Goal: Transaction & Acquisition: Book appointment/travel/reservation

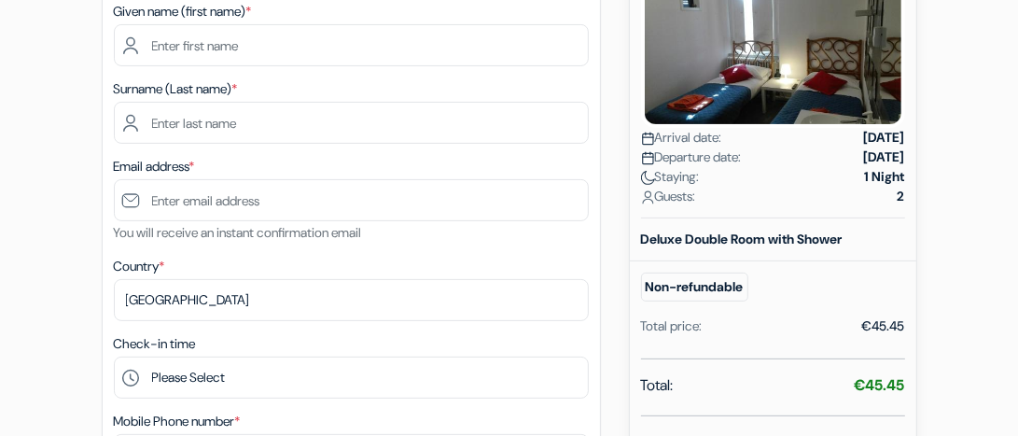
scroll to position [212, 0]
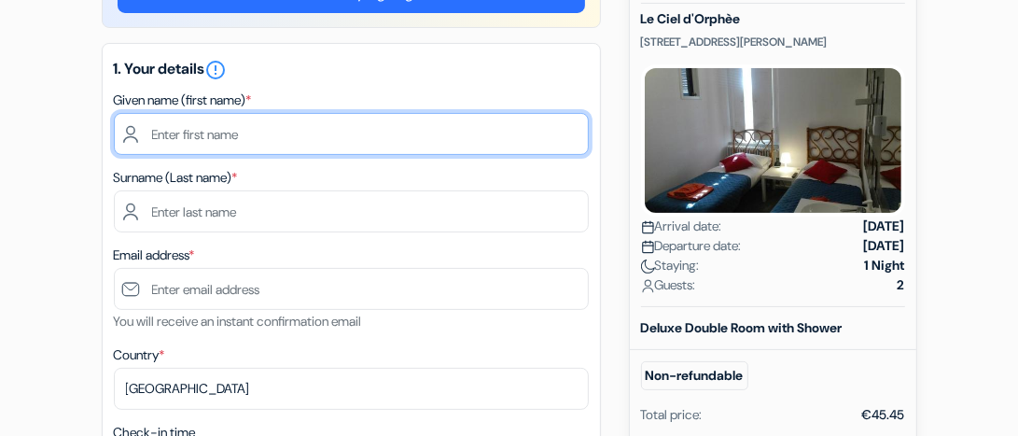
click at [159, 138] on input "text" at bounding box center [351, 134] width 475 height 42
type input "Maryam"
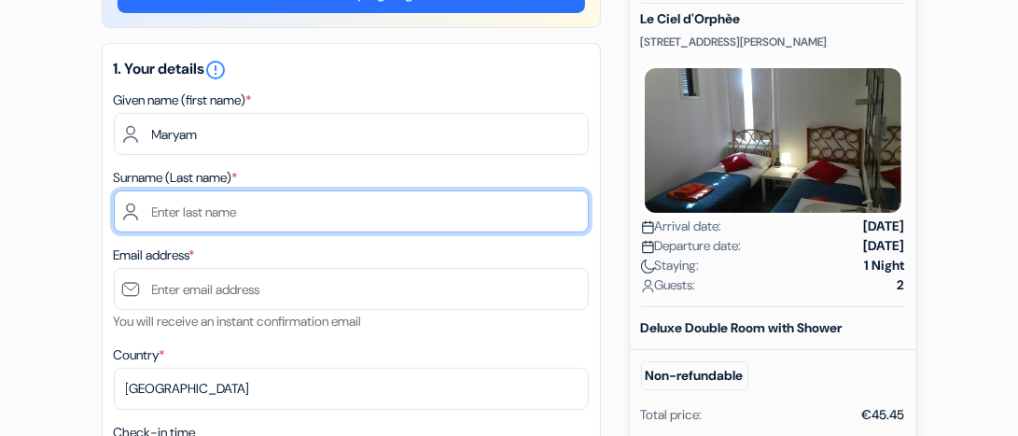
type input "Mousavi"
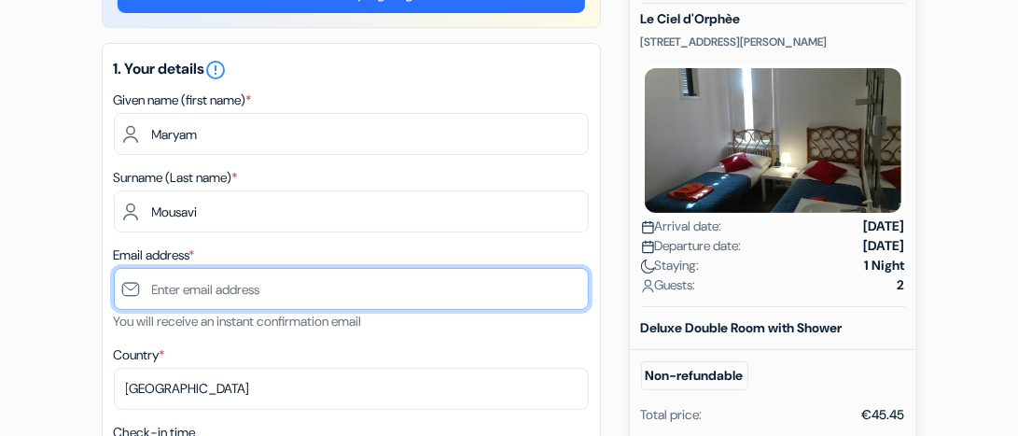
type input "[EMAIL_ADDRESS][DOMAIN_NAME]"
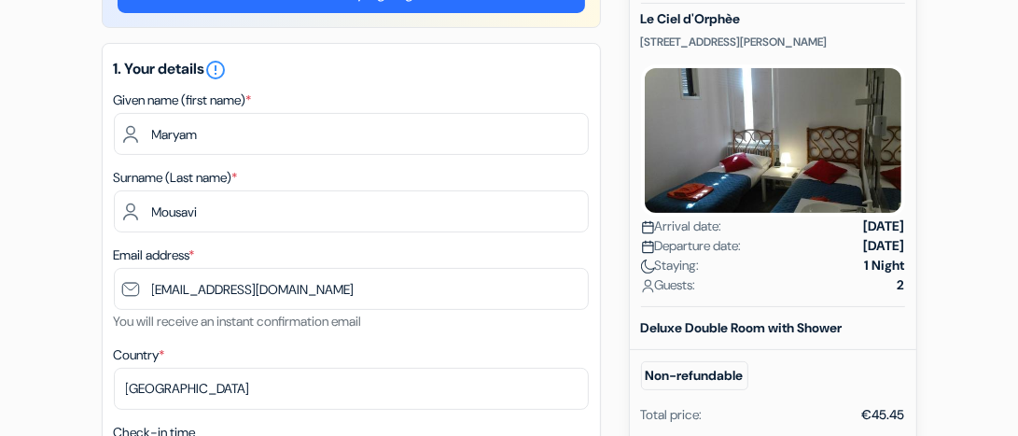
type input "[PHONE_NUMBER]"
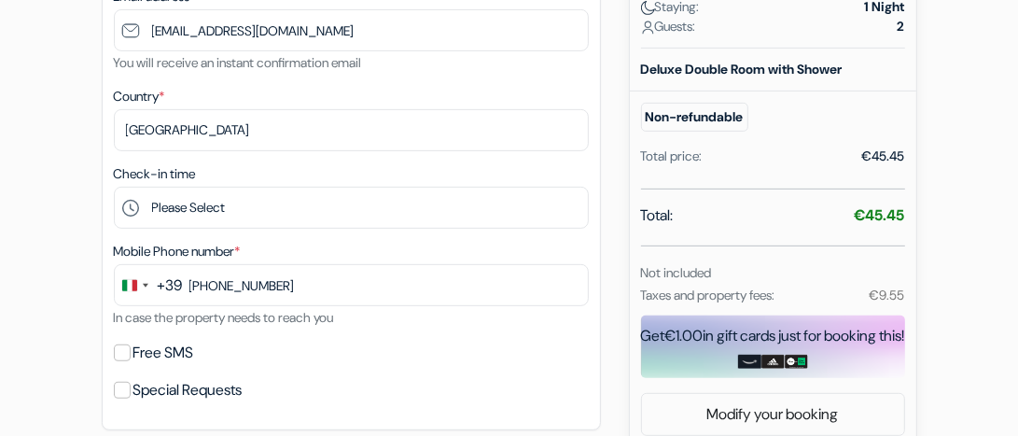
scroll to position [471, 0]
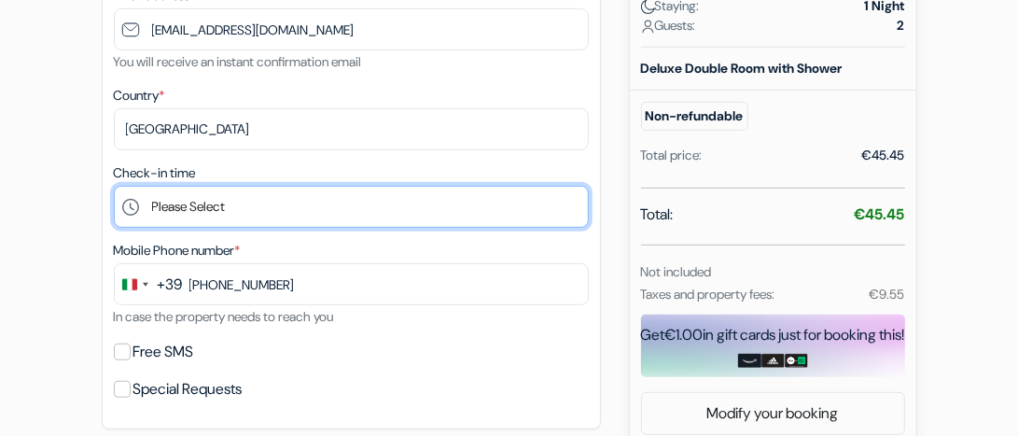
click at [192, 202] on select "Please Select 12:00 13:00 14:00 15:00 16:00 17:00 18:00 19:00 20:00 21:00 22:00…" at bounding box center [351, 207] width 475 height 42
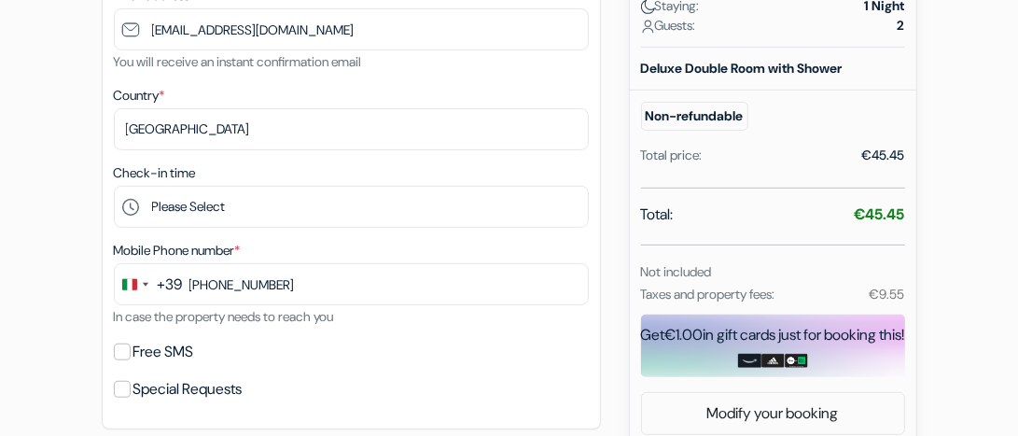
click at [49, 146] on form "Checkout add_box Le Ciel d'Orphèe [STREET_ADDRESS][PERSON_NAME] *" at bounding box center [509, 266] width 1018 height 1333
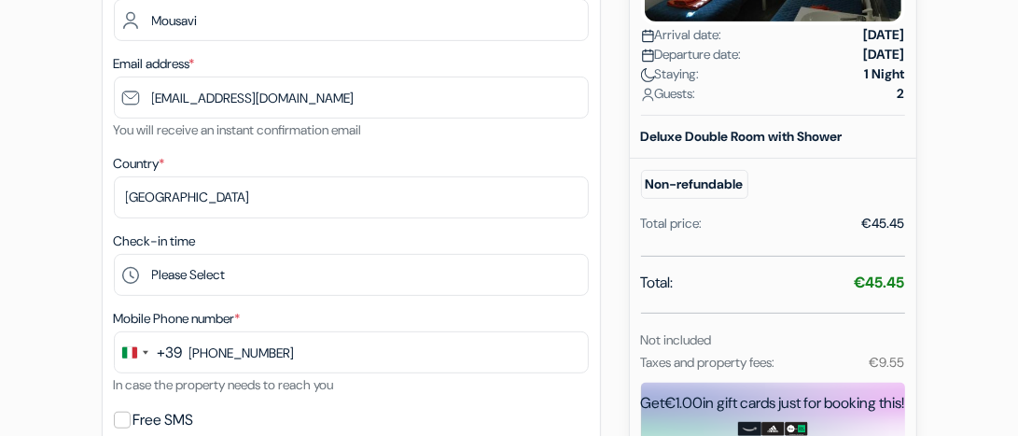
scroll to position [479, 0]
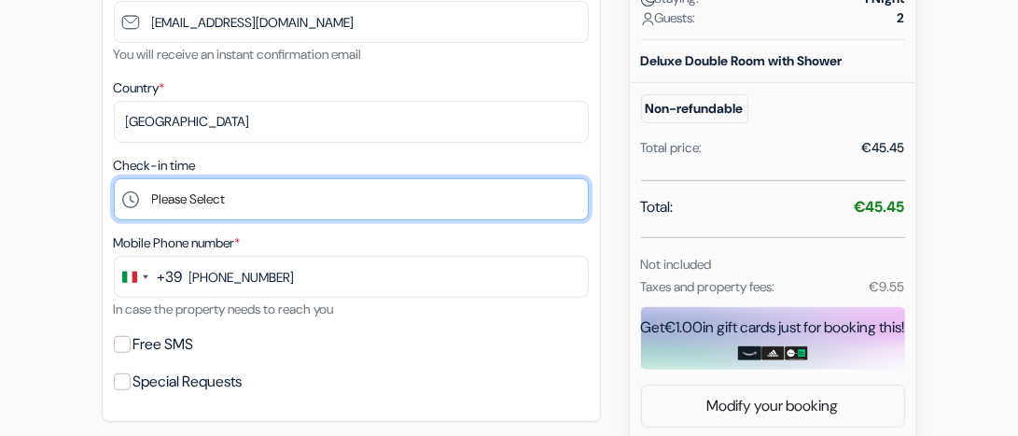
click at [196, 198] on select "Please Select 12:00 13:00 14:00 15:00 16:00 17:00 18:00 19:00 20:00 21:00 22:00…" at bounding box center [351, 199] width 475 height 42
select select "17"
click at [114, 178] on select "Please Select 12:00 13:00 14:00 15:00 16:00 17:00 18:00 19:00 20:00 21:00 22:00…" at bounding box center [351, 199] width 475 height 42
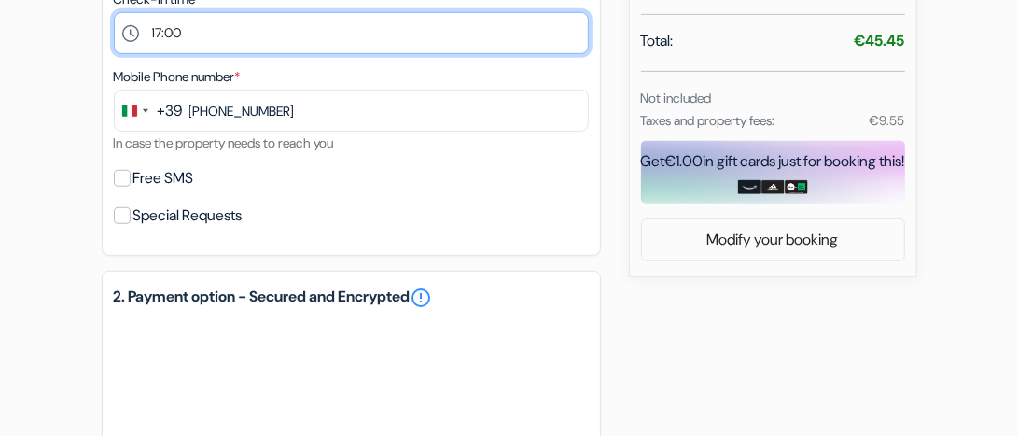
scroll to position [646, 0]
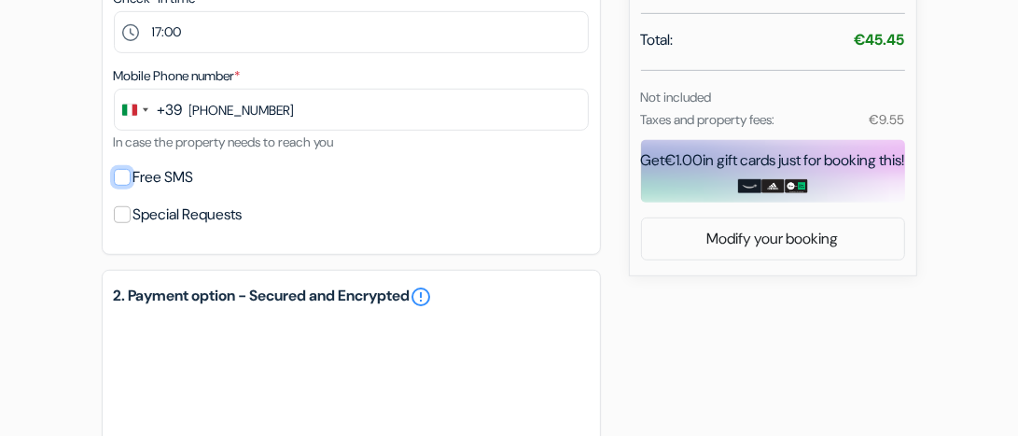
click at [118, 179] on input "Free SMS" at bounding box center [122, 177] width 17 height 17
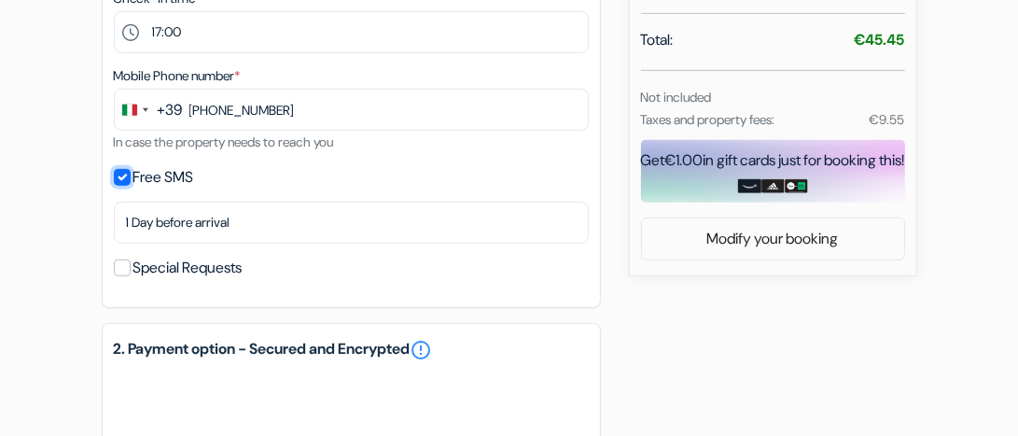
click at [118, 179] on input "Free SMS" at bounding box center [122, 177] width 17 height 17
checkbox input "false"
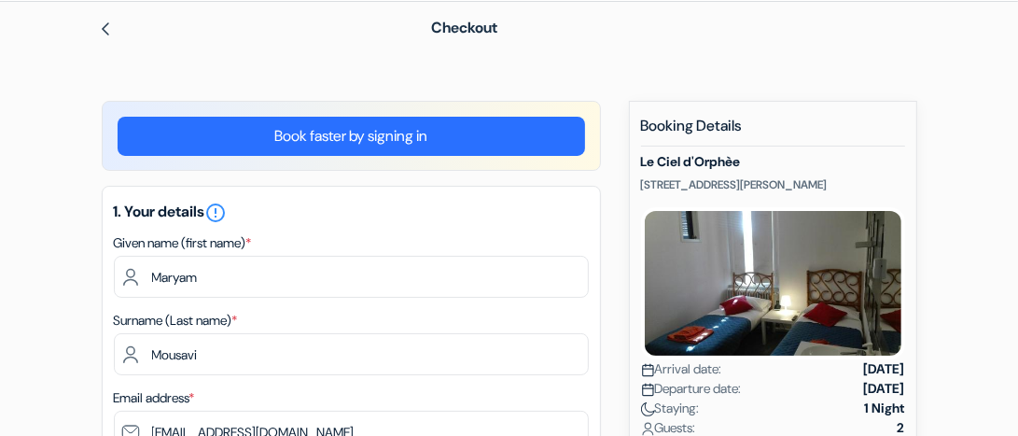
scroll to position [0, 0]
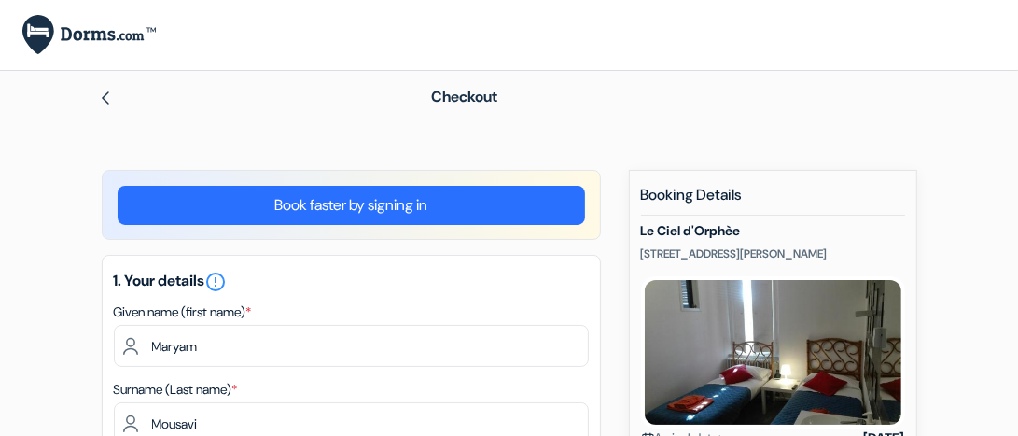
click at [332, 202] on link "Book faster by signing in" at bounding box center [351, 205] width 467 height 39
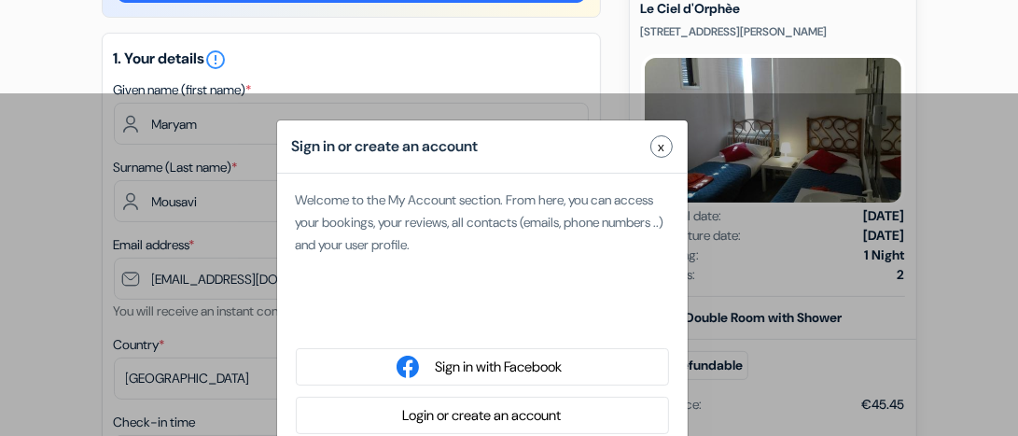
scroll to position [228, 0]
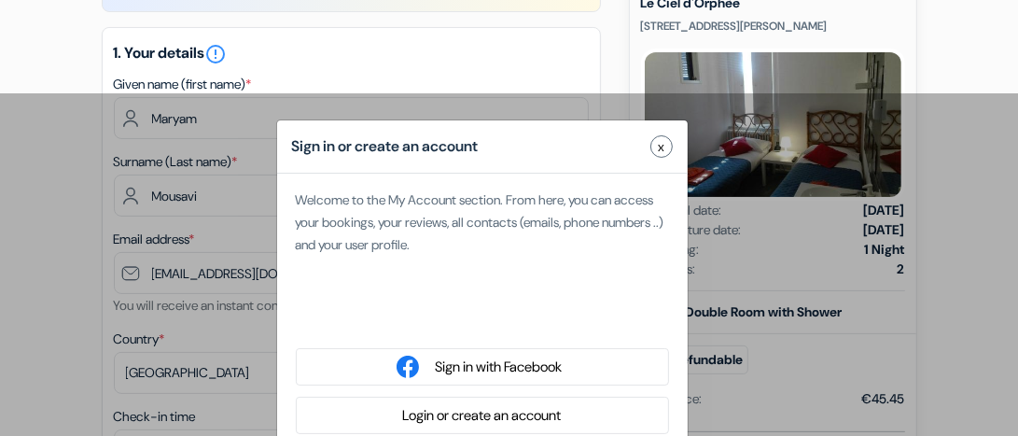
click at [506, 413] on button "Login or create an account" at bounding box center [482, 415] width 170 height 23
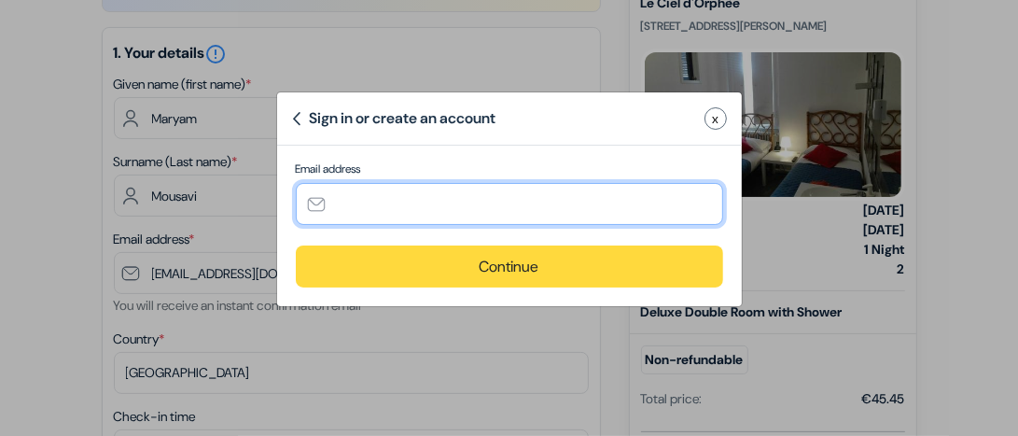
click at [333, 201] on input "text" at bounding box center [509, 204] width 427 height 42
type input "[EMAIL_ADDRESS][DOMAIN_NAME]"
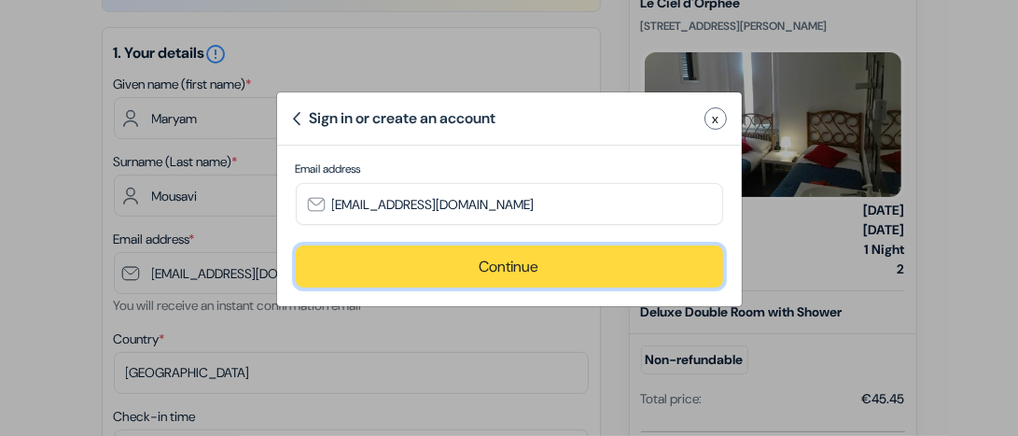
click at [499, 277] on button "Continue" at bounding box center [509, 266] width 427 height 42
type input "[EMAIL_ADDRESS][DOMAIN_NAME]"
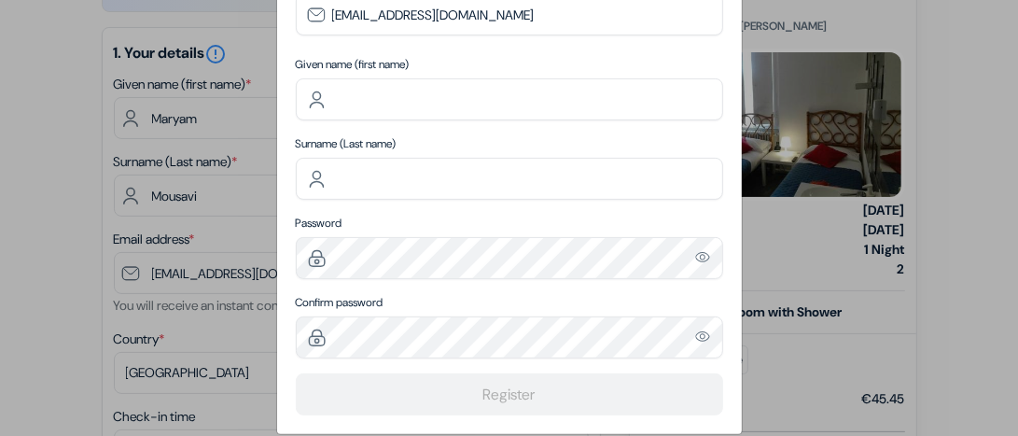
scroll to position [279, 0]
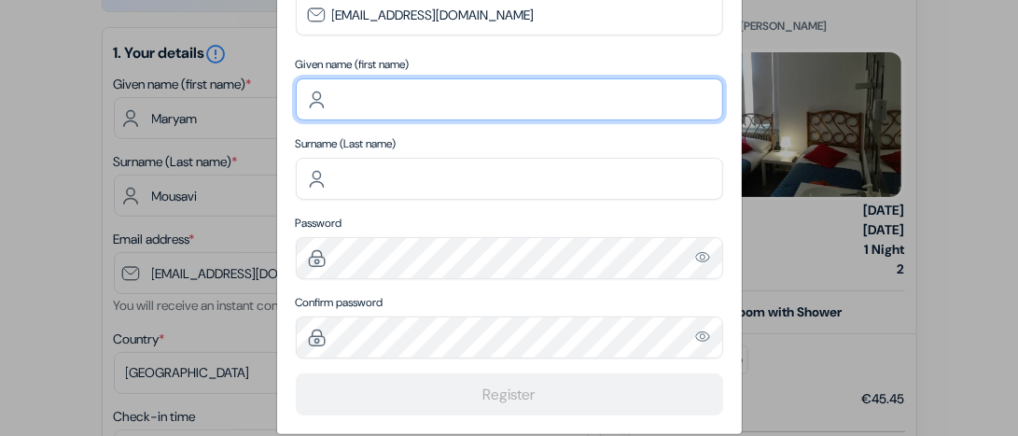
click at [335, 99] on input "text" at bounding box center [509, 99] width 427 height 42
type input "Maryam"
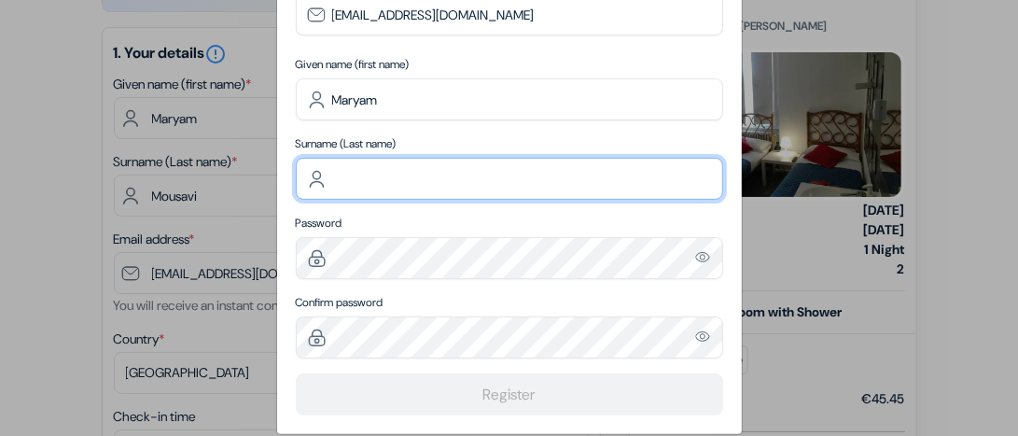
type input "Mousavi"
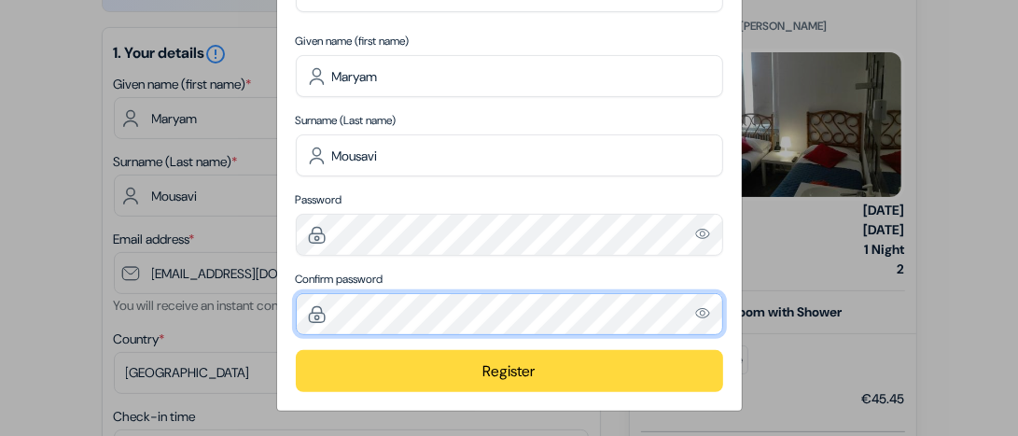
scroll to position [300, 0]
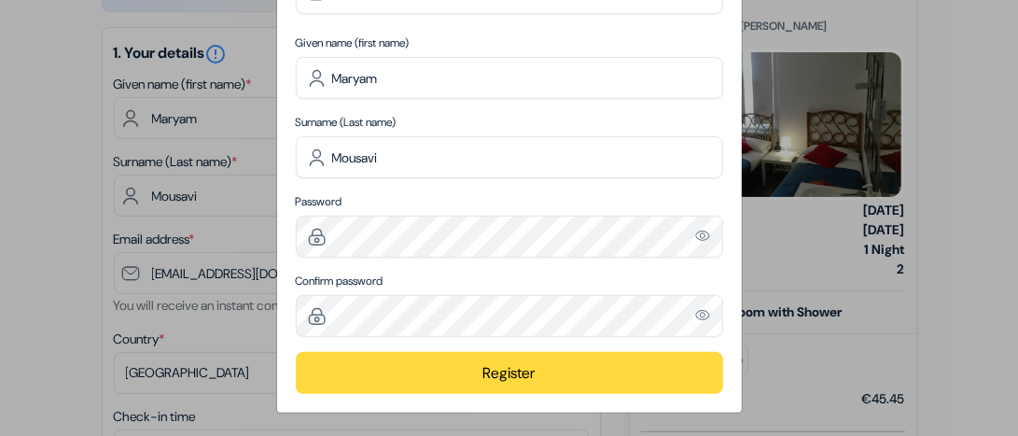
click at [466, 378] on button "Register" at bounding box center [509, 373] width 427 height 42
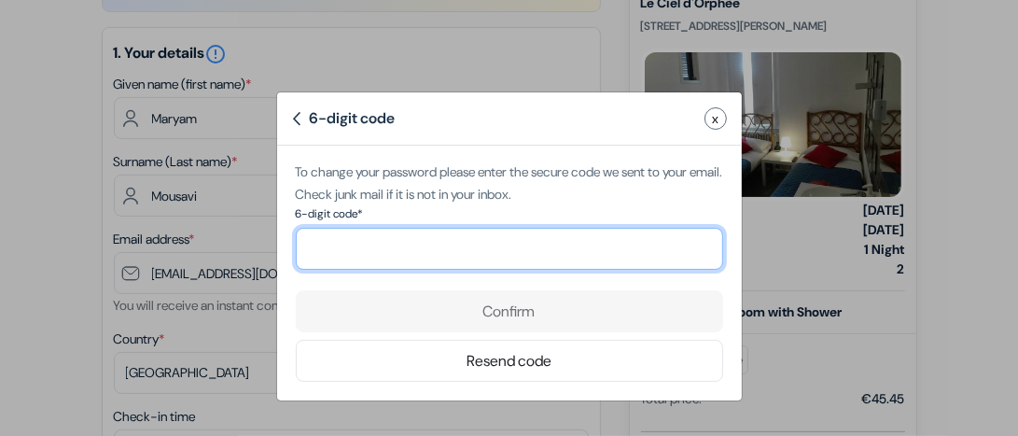
click at [387, 248] on input "number" at bounding box center [509, 249] width 427 height 42
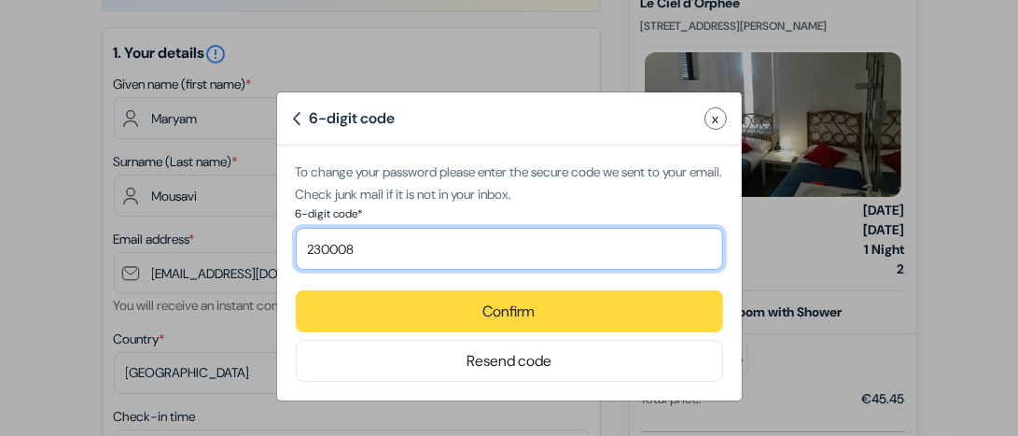
type input "230008"
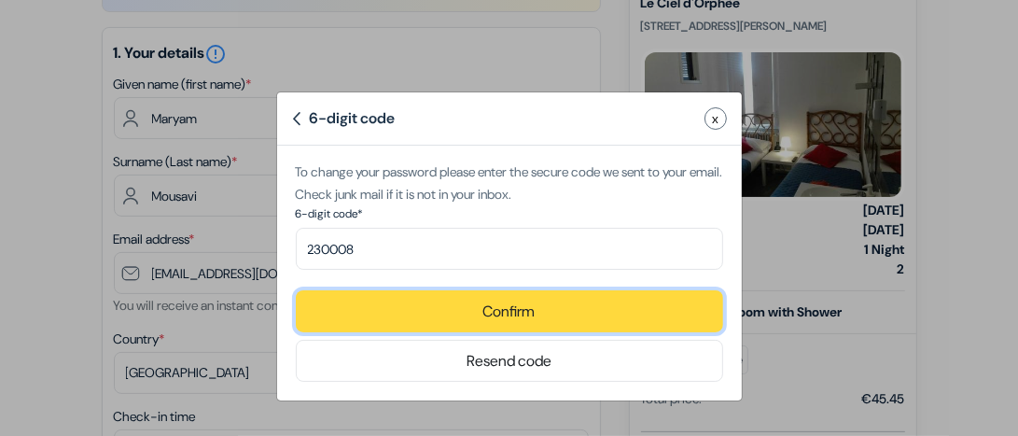
click at [472, 323] on button "Confirm" at bounding box center [509, 311] width 427 height 42
click at [516, 323] on button "Confirm" at bounding box center [509, 311] width 427 height 42
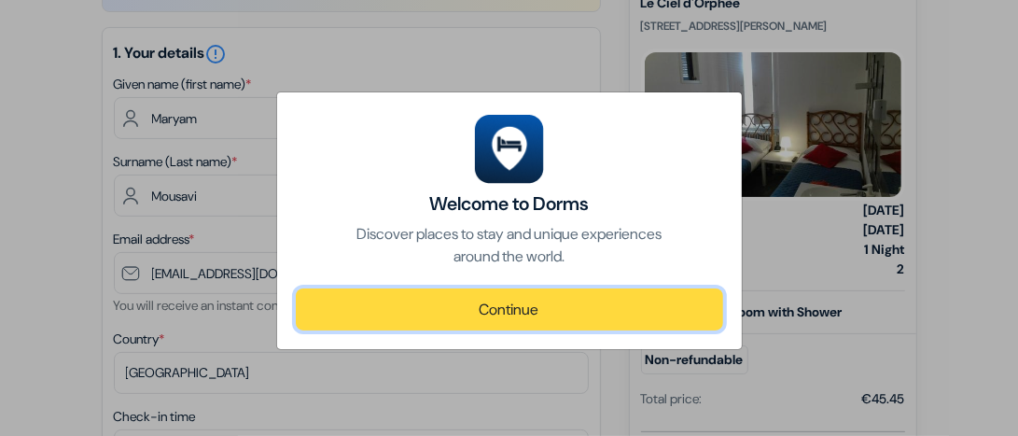
click at [470, 312] on button "Continue" at bounding box center [509, 309] width 427 height 42
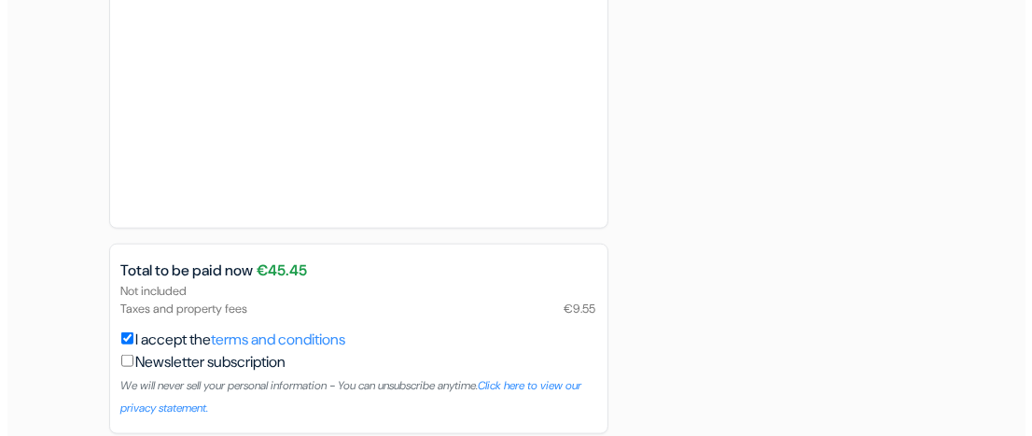
scroll to position [1347, 0]
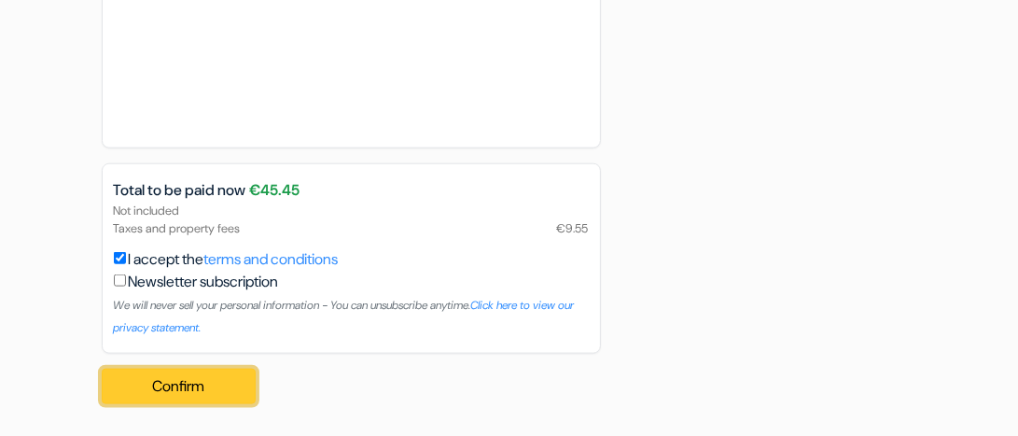
click at [172, 391] on button "Confirm Loading..." at bounding box center [179, 385] width 155 height 35
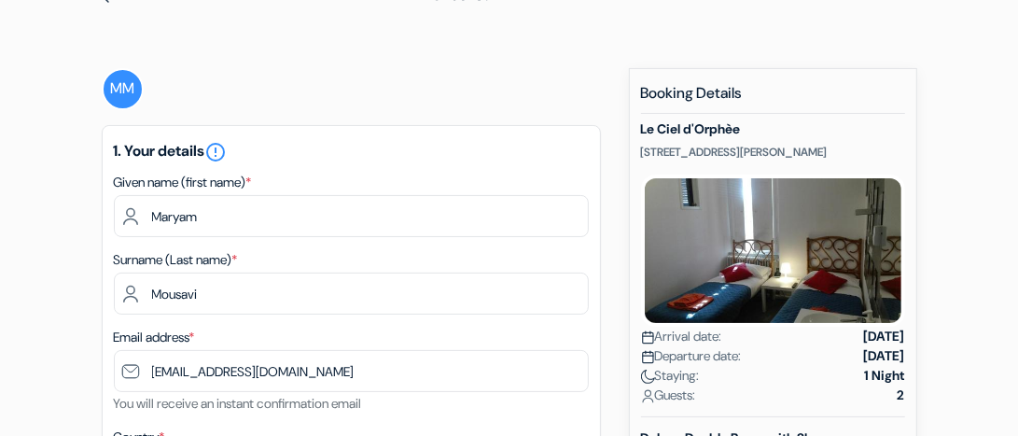
scroll to position [0, 0]
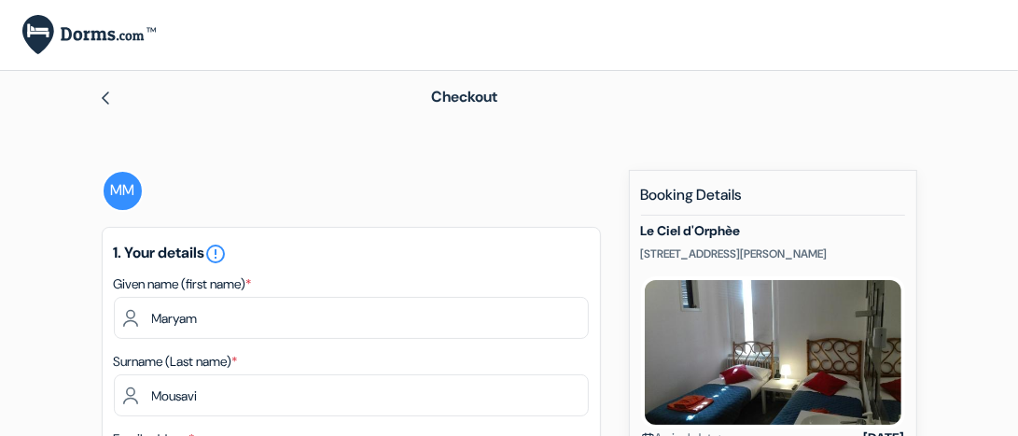
click at [100, 90] on img at bounding box center [105, 97] width 15 height 15
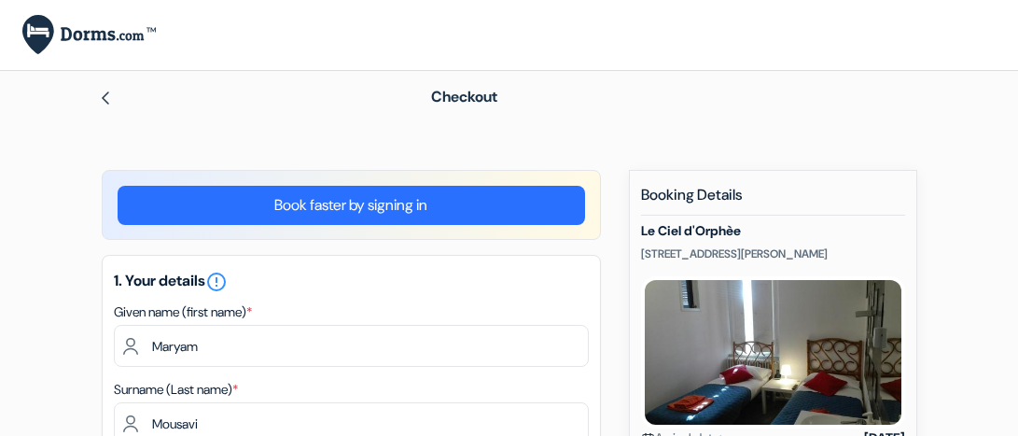
select select "17"
